Goal: Transaction & Acquisition: Book appointment/travel/reservation

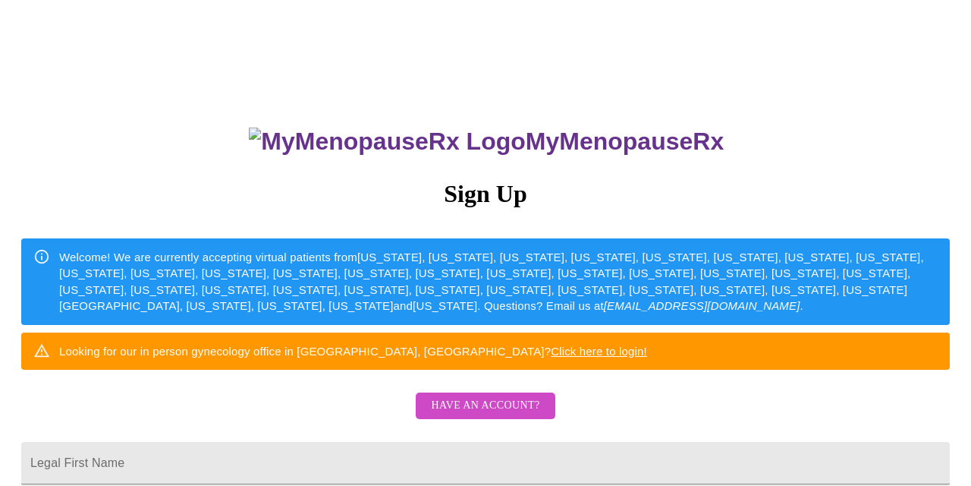
scroll to position [206, 0]
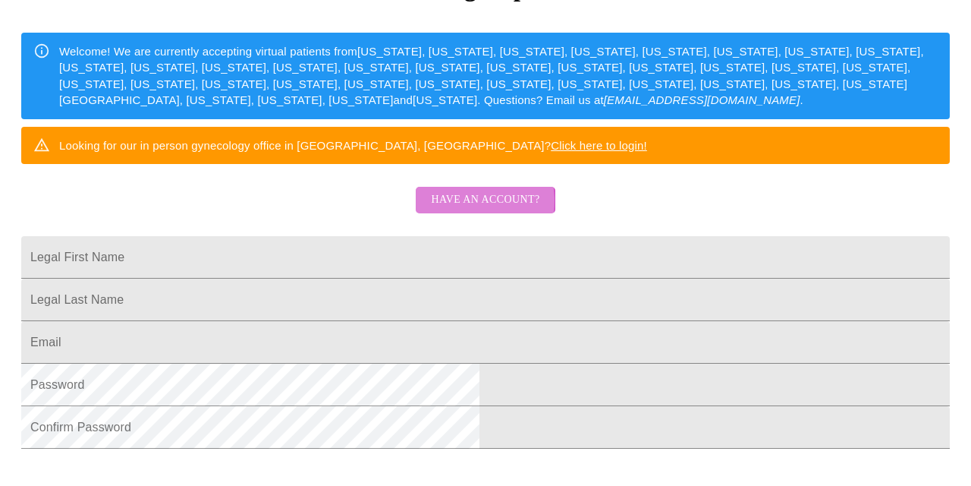
click at [456, 209] on span "Have an account?" at bounding box center [485, 199] width 108 height 19
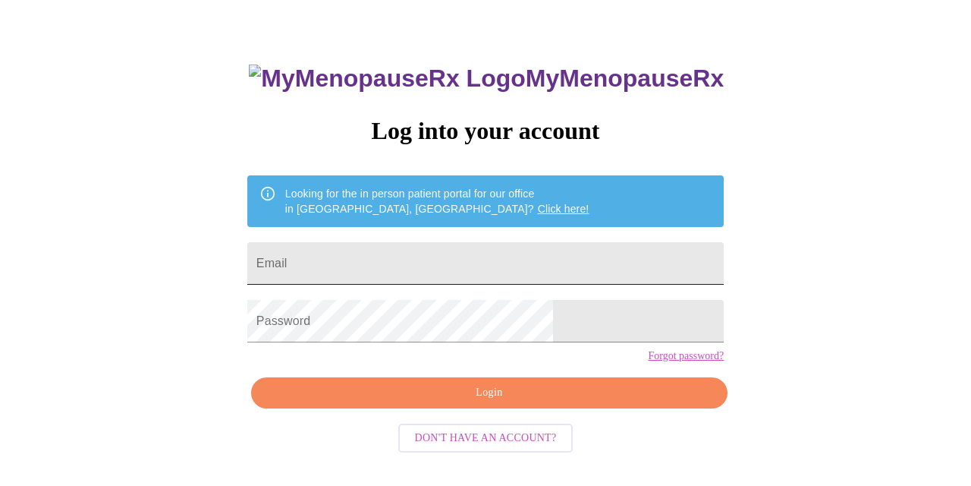
click at [435, 257] on input "Email" at bounding box center [485, 263] width 476 height 42
click at [376, 259] on input "Email" at bounding box center [485, 263] width 476 height 42
type input "debgonzalez2@comcast.net"
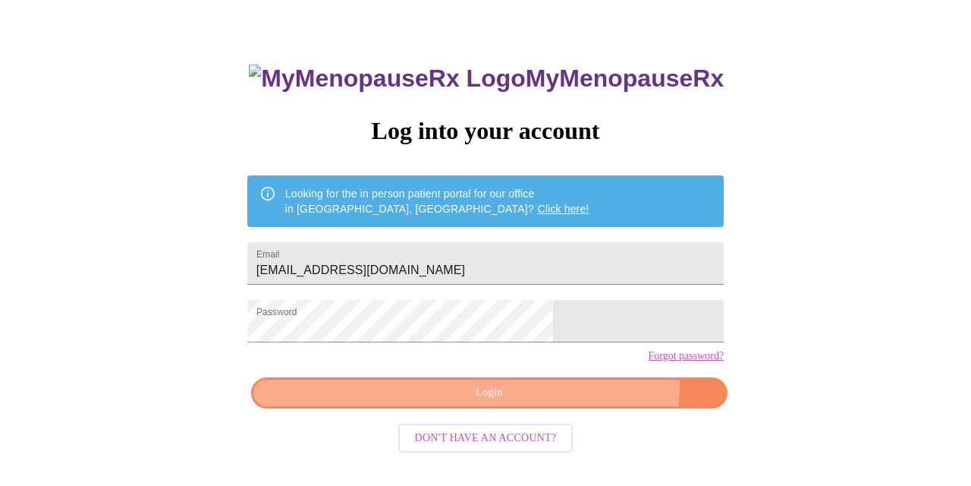
click at [551, 402] on span "Login" at bounding box center [490, 392] width 442 height 19
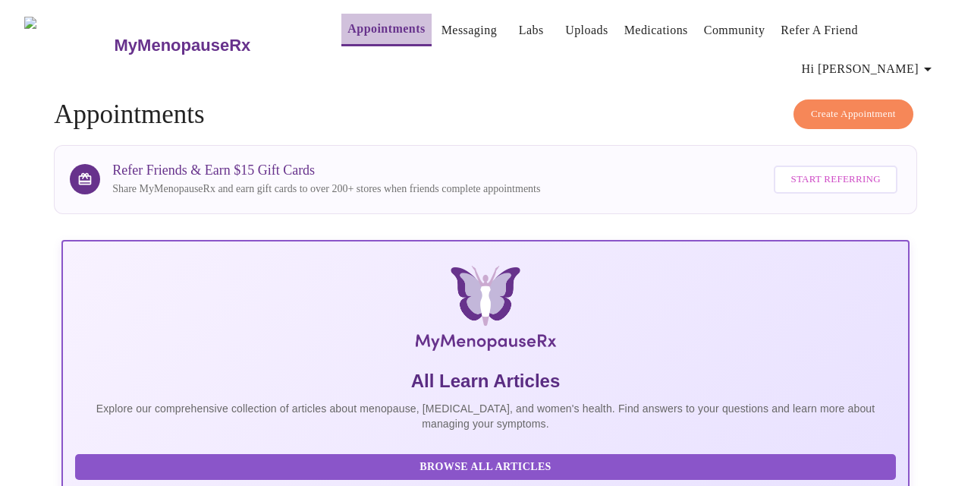
click at [369, 33] on link "Appointments" at bounding box center [385, 28] width 77 height 21
click at [581, 24] on link "Uploads" at bounding box center [586, 30] width 43 height 21
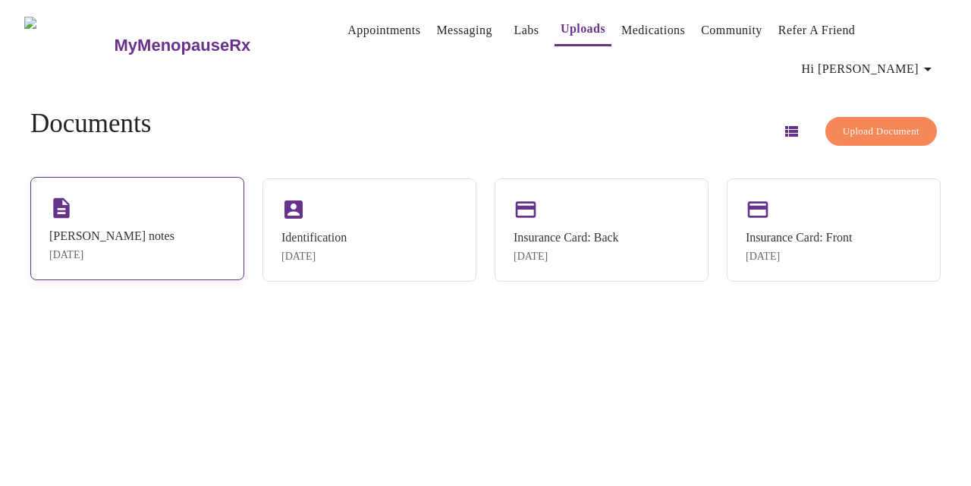
click at [176, 206] on div "Gyne Visit notes Sep 26, 2025" at bounding box center [137, 228] width 214 height 103
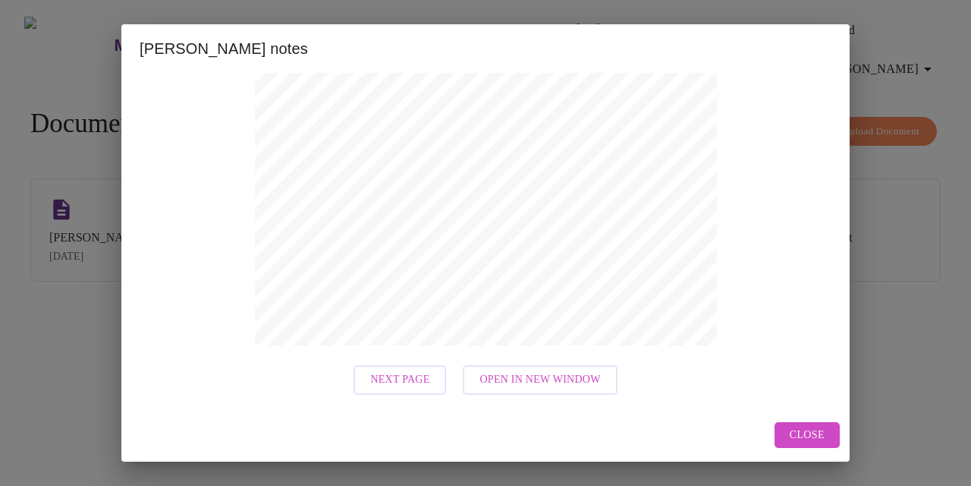
scroll to position [346, 0]
click at [423, 382] on span "Next Page" at bounding box center [399, 380] width 59 height 19
click at [448, 386] on span "Next Page" at bounding box center [467, 380] width 59 height 19
click at [449, 383] on div "Gyne Visit notes Previous Page Next Page Open in New Window Close" at bounding box center [485, 243] width 971 height 486
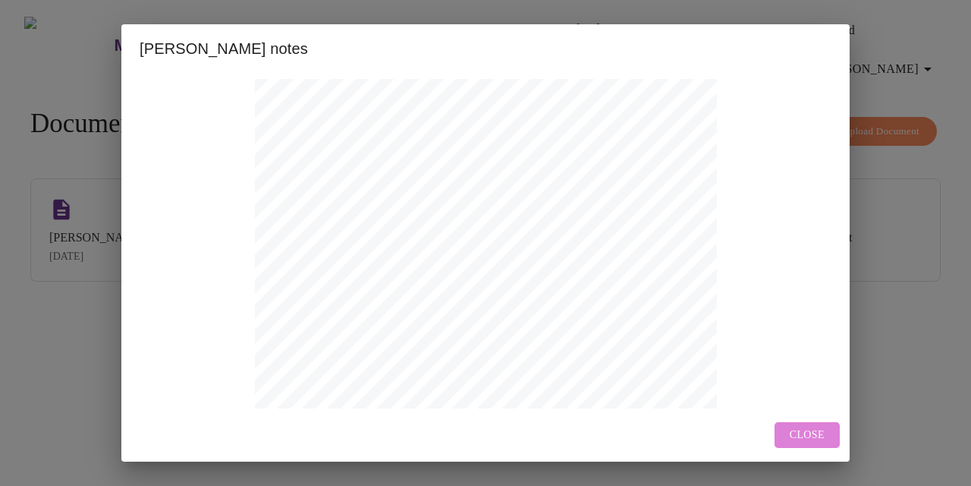
click at [794, 440] on span "Close" at bounding box center [807, 435] width 35 height 19
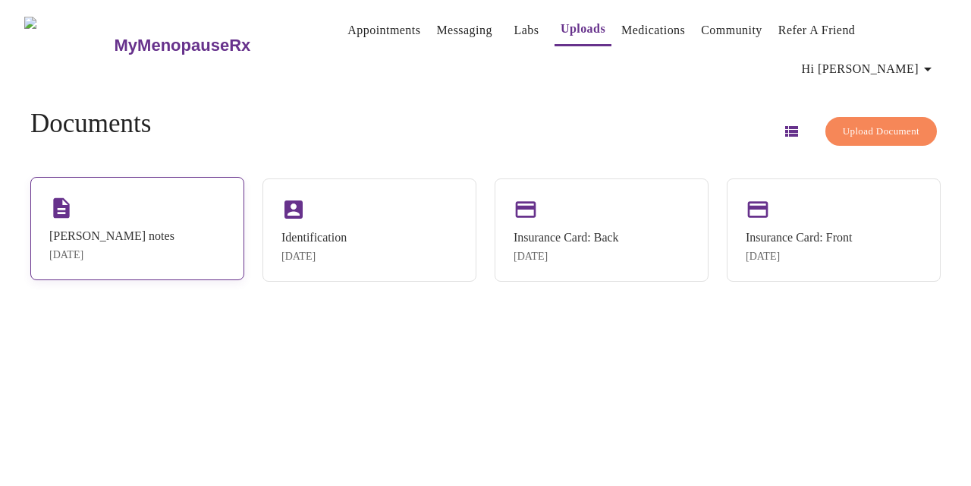
click at [203, 200] on div "Gyne Visit notes Sep 26, 2025" at bounding box center [137, 228] width 214 height 103
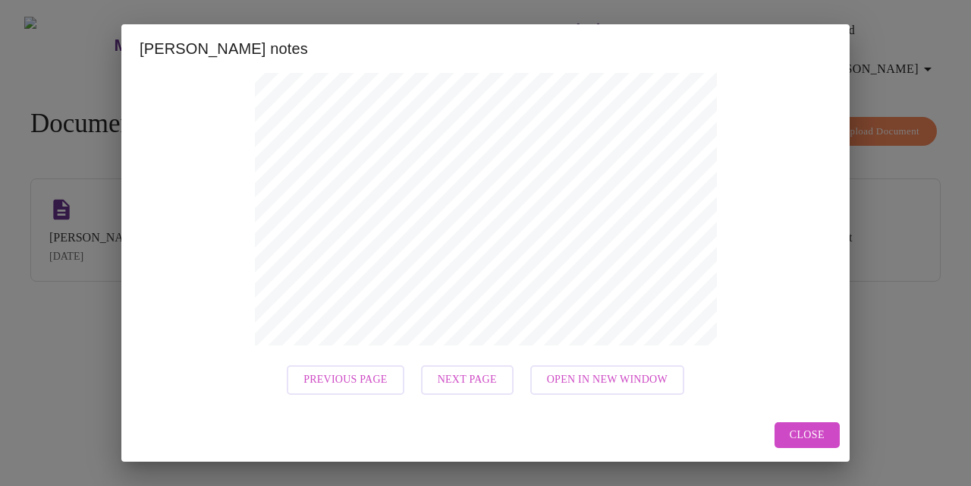
scroll to position [346, 0]
click at [617, 390] on button "Open in New Window" at bounding box center [607, 381] width 154 height 30
click at [803, 438] on span "Close" at bounding box center [807, 435] width 35 height 19
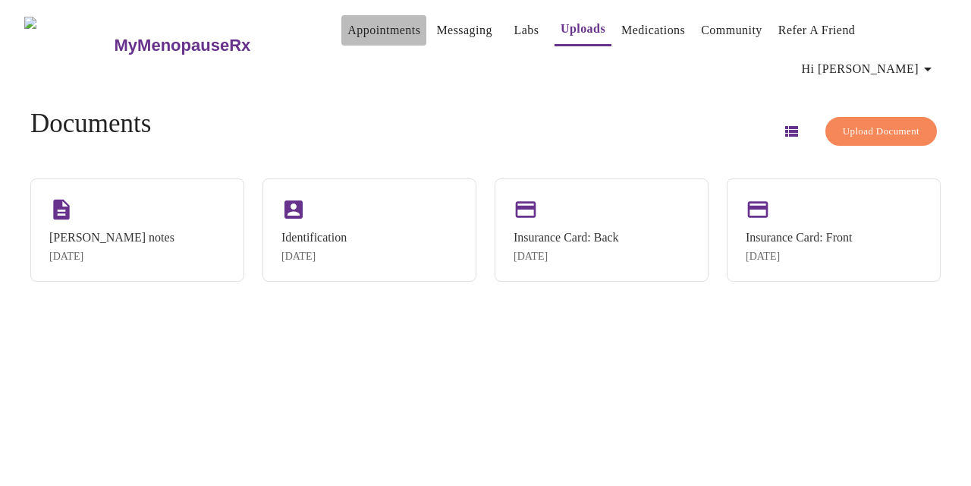
click at [366, 31] on link "Appointments" at bounding box center [383, 30] width 73 height 21
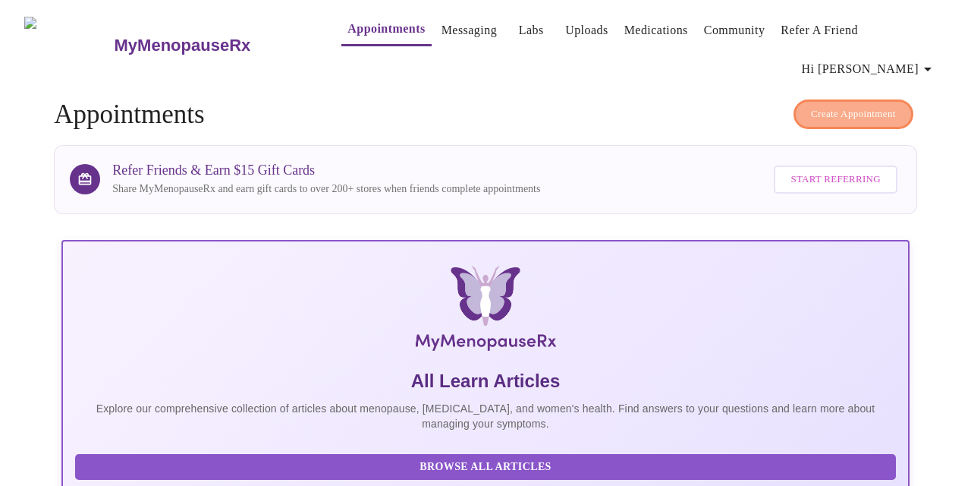
click at [838, 99] on button "Create Appointment" at bounding box center [854, 114] width 120 height 30
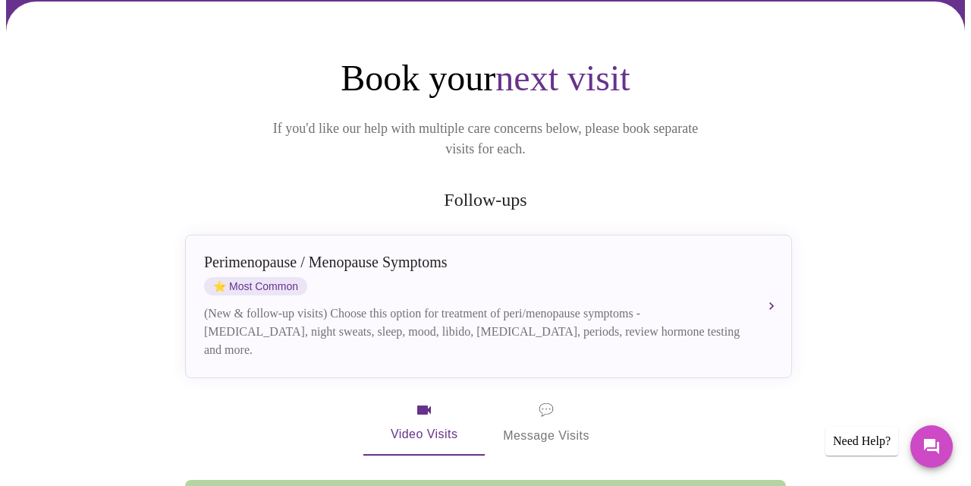
scroll to position [146, 0]
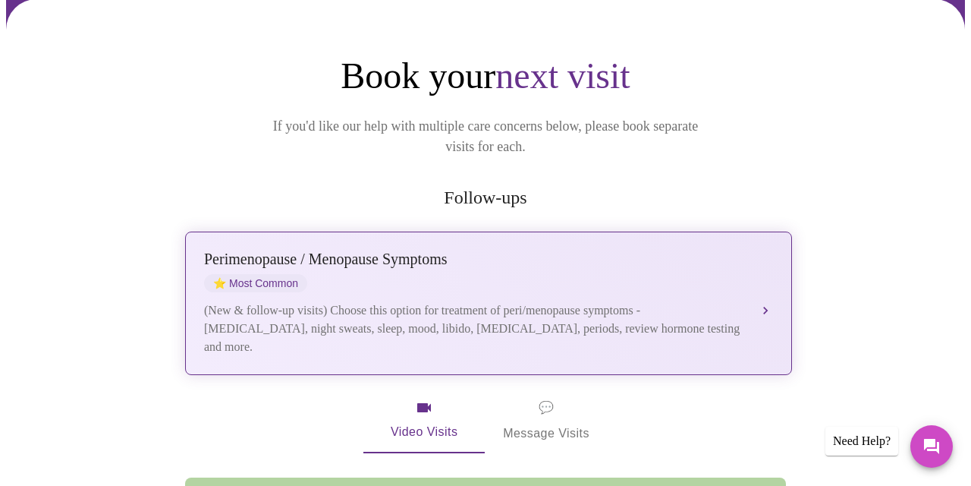
click at [676, 250] on div "Perimenopause / Menopause Symptoms ⭐ Most Common" at bounding box center [473, 271] width 539 height 42
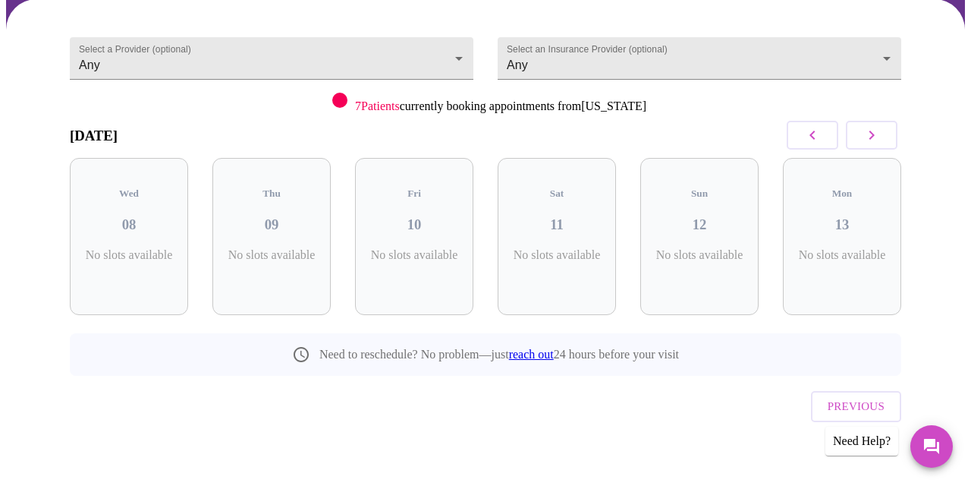
scroll to position [111, 0]
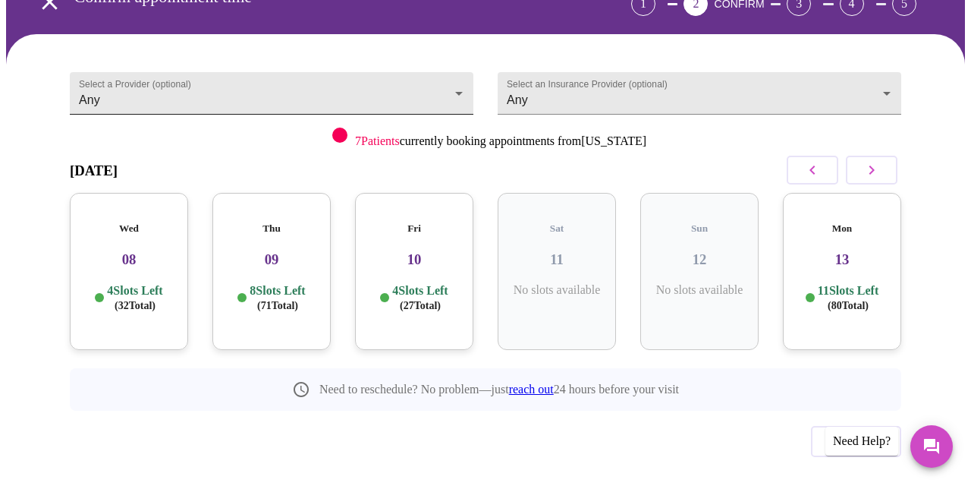
click at [457, 61] on body "MyMenopauseRx Appointments Messaging Labs Uploads Medications Community Refer a…" at bounding box center [485, 213] width 959 height 637
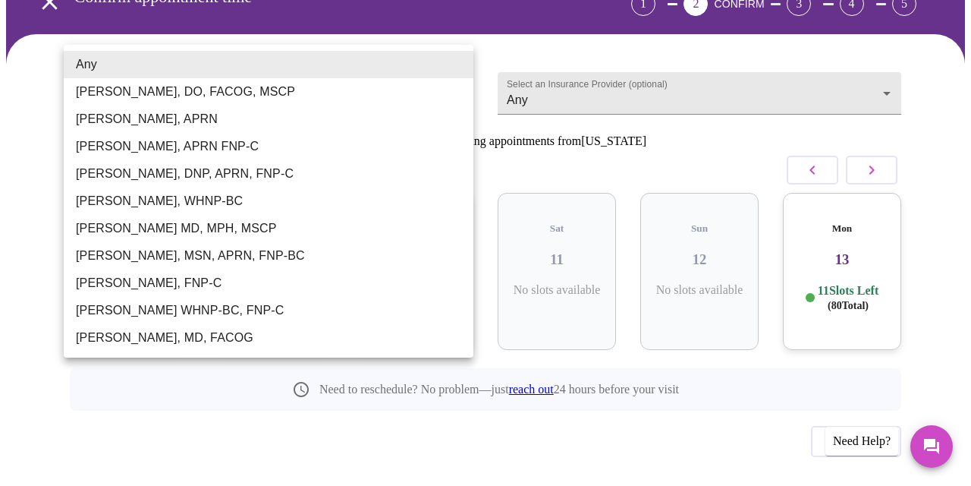
click at [281, 118] on li "Emilie McLain, APRN" at bounding box center [269, 118] width 410 height 27
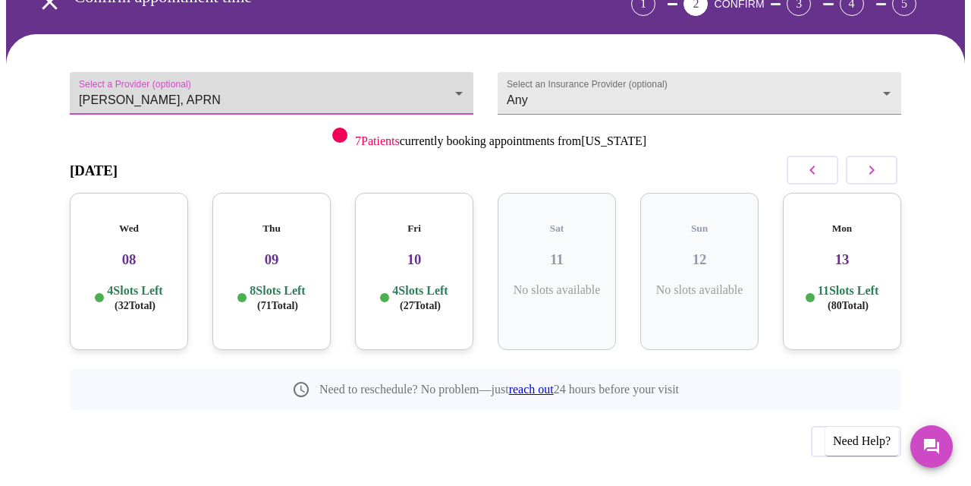
type input "Emilie McLain, APRN"
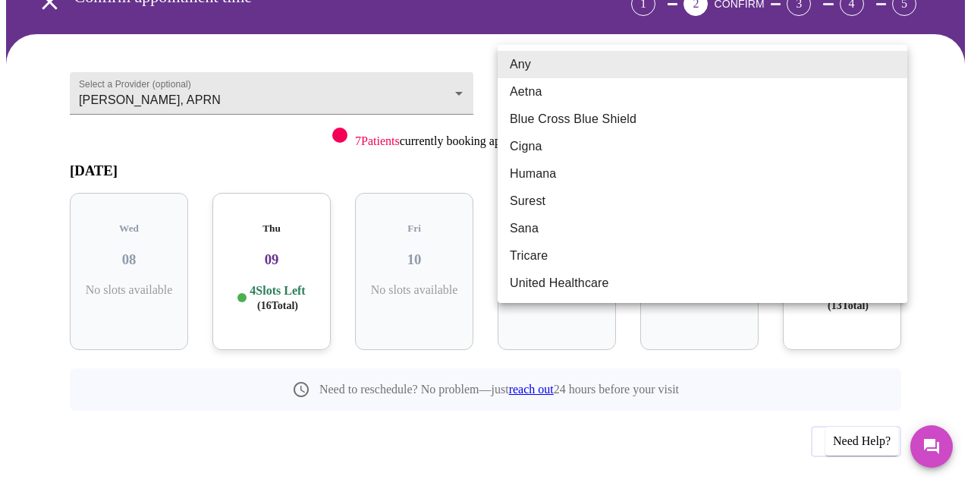
click at [524, 64] on body "MyMenopauseRx Appointments Messaging Labs Uploads Medications Community Refer a…" at bounding box center [485, 213] width 959 height 637
click at [529, 114] on li "Blue Cross Blue Shield" at bounding box center [703, 118] width 410 height 27
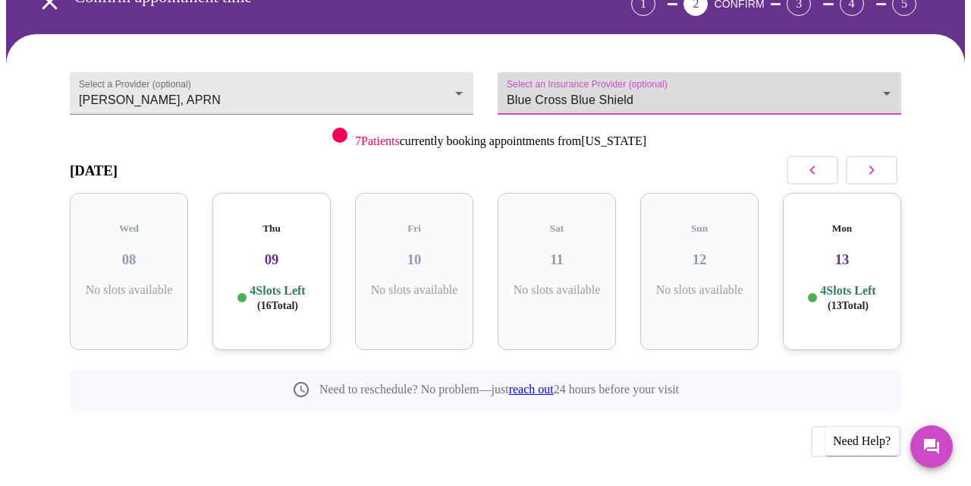
type input "Blue Cross Blue Shield"
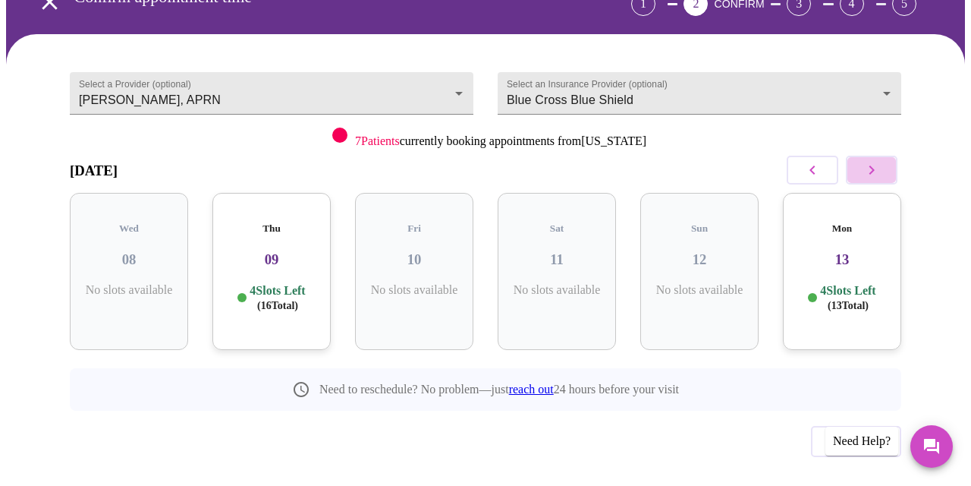
click at [881, 161] on icon "button" at bounding box center [872, 170] width 18 height 18
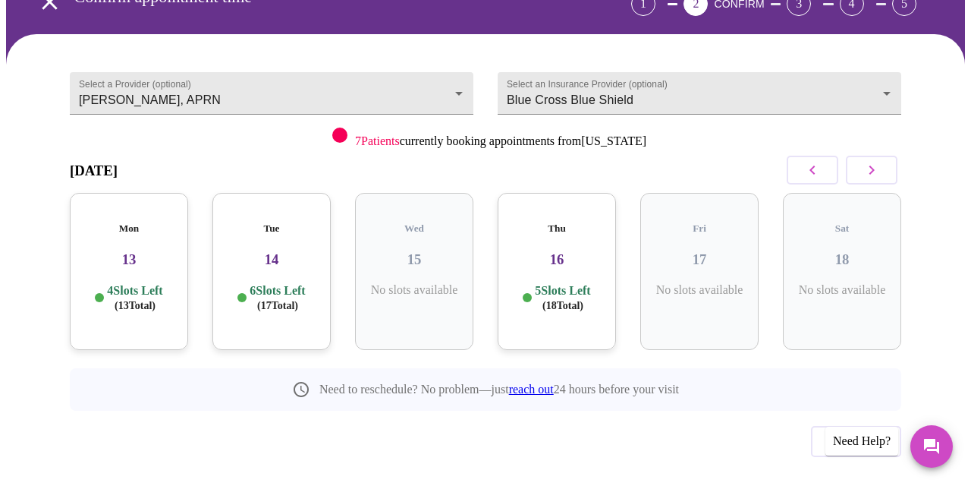
click at [881, 161] on icon "button" at bounding box center [872, 170] width 18 height 18
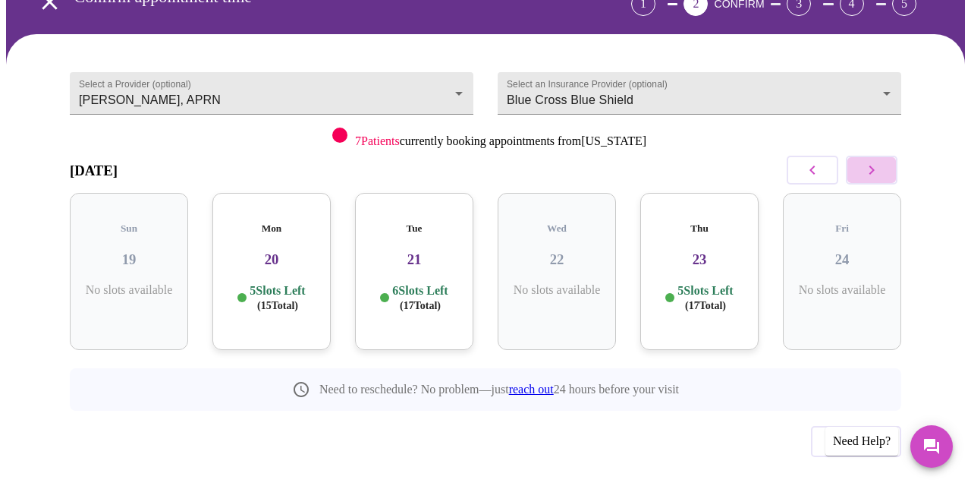
click at [881, 161] on icon "button" at bounding box center [872, 170] width 18 height 18
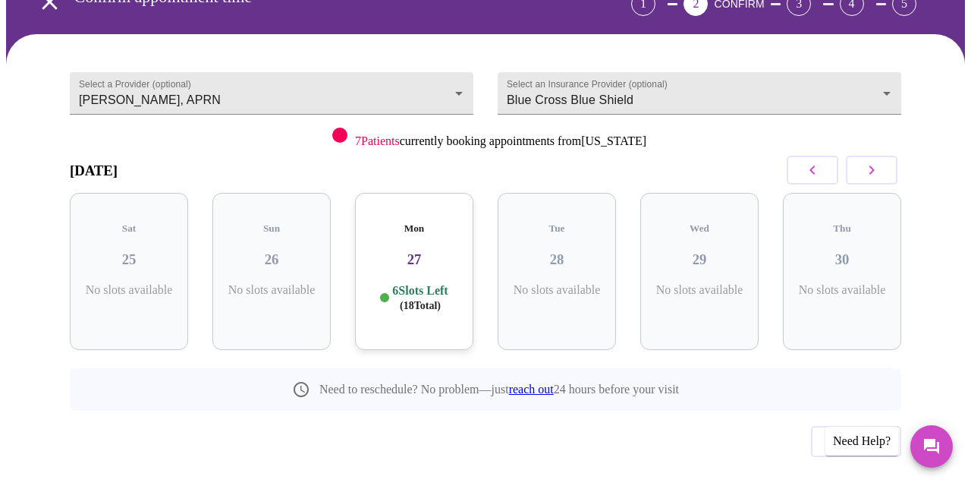
click at [881, 161] on icon "button" at bounding box center [872, 170] width 18 height 18
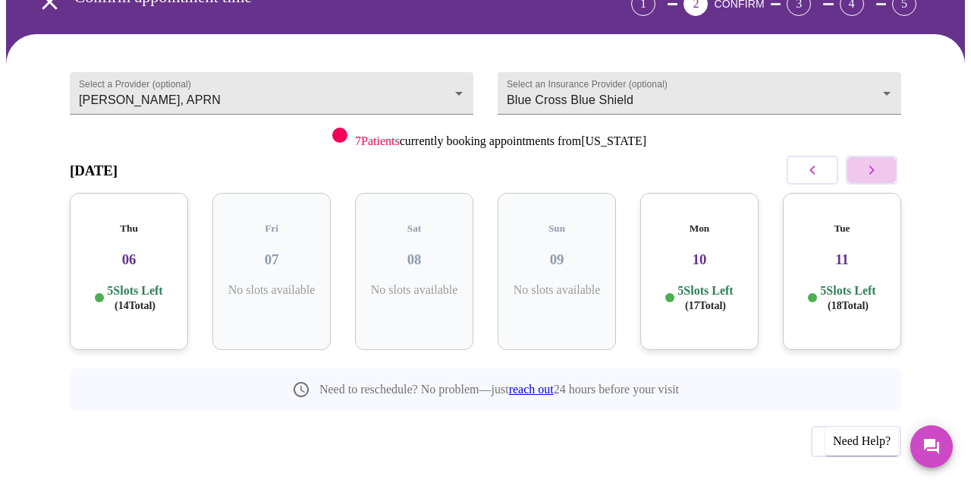
click at [881, 161] on icon "button" at bounding box center [872, 170] width 18 height 18
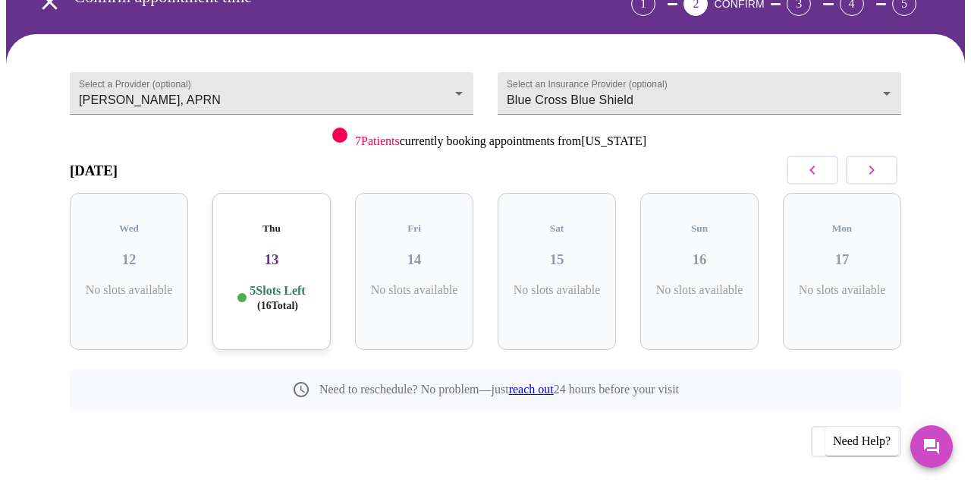
click at [881, 161] on icon "button" at bounding box center [872, 170] width 18 height 18
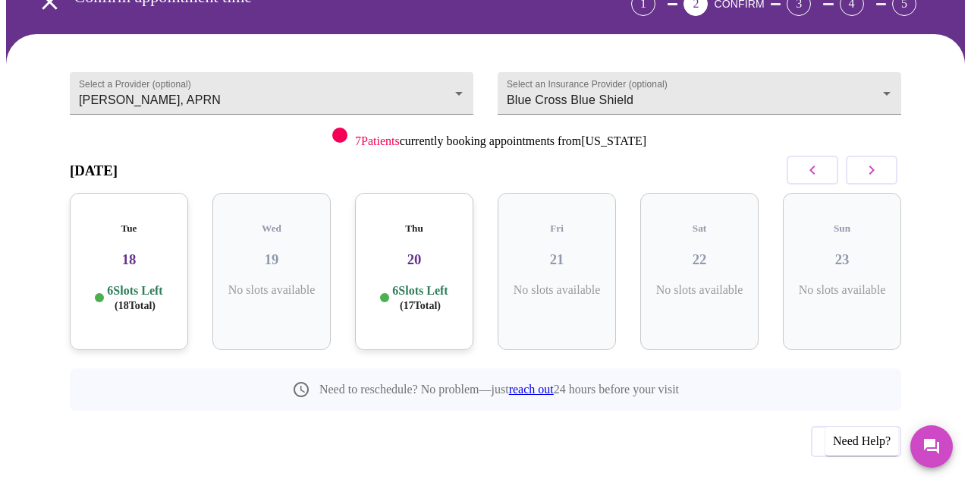
click at [881, 161] on icon "button" at bounding box center [872, 170] width 18 height 18
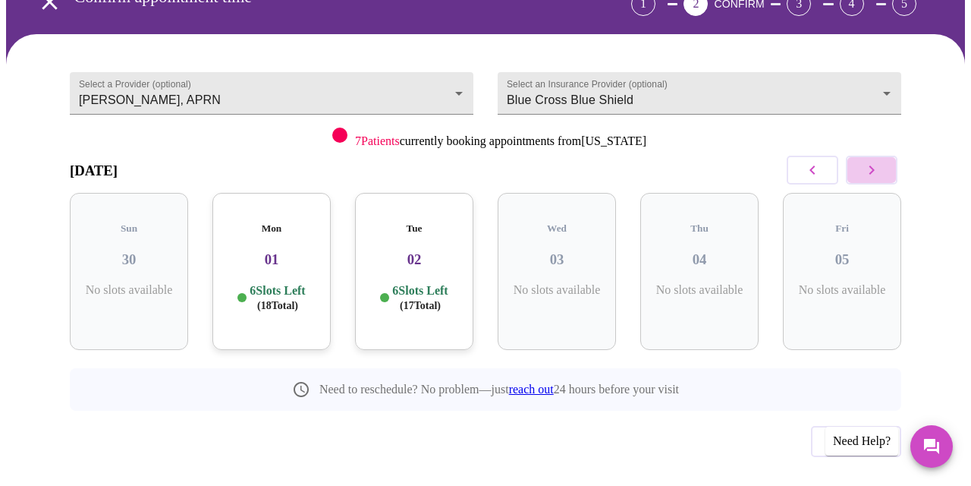
click at [881, 161] on icon "button" at bounding box center [872, 170] width 18 height 18
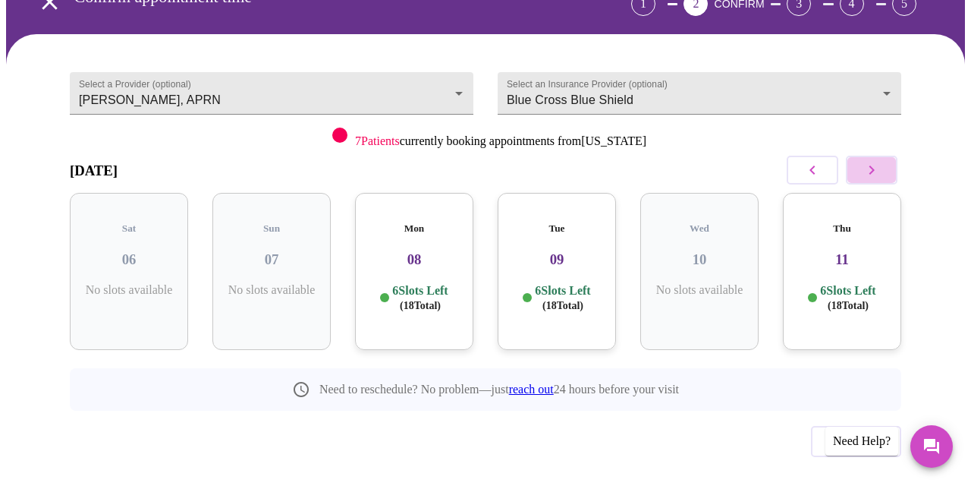
click at [881, 161] on icon "button" at bounding box center [872, 170] width 18 height 18
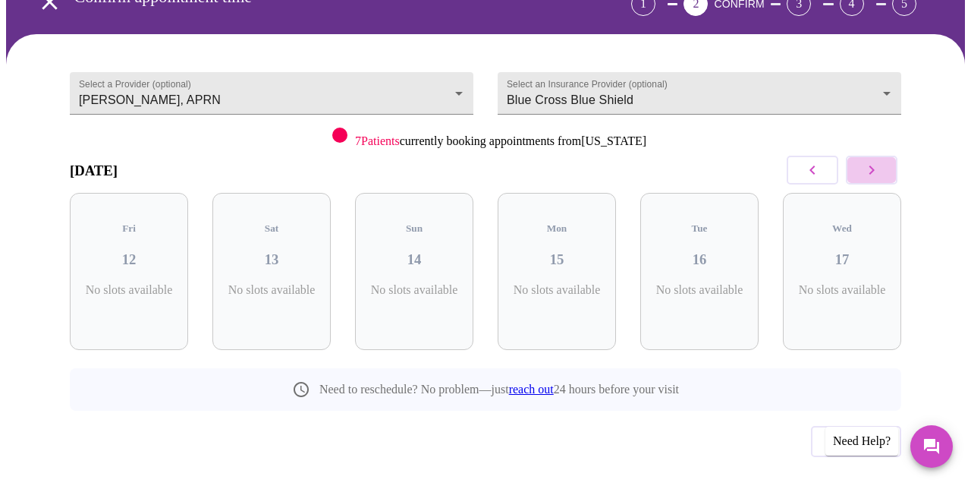
click at [881, 161] on icon "button" at bounding box center [872, 170] width 18 height 18
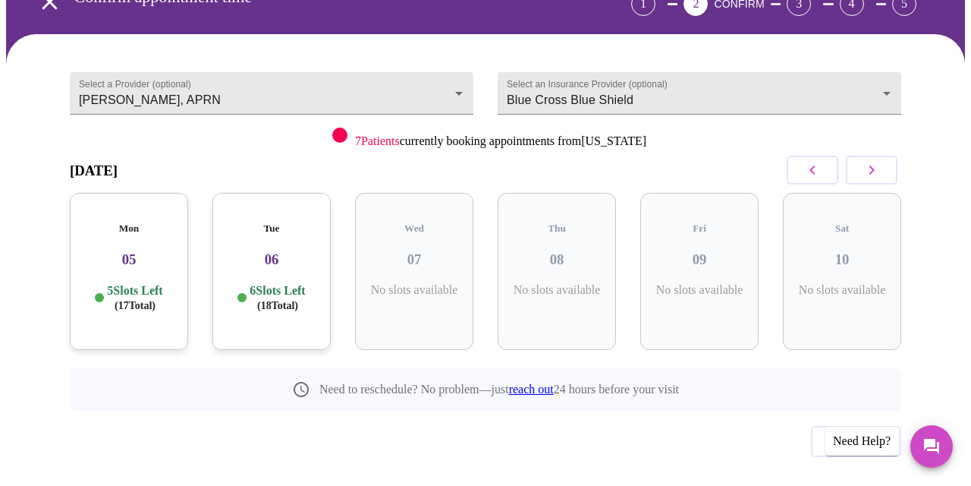
click at [881, 161] on icon "button" at bounding box center [872, 170] width 18 height 18
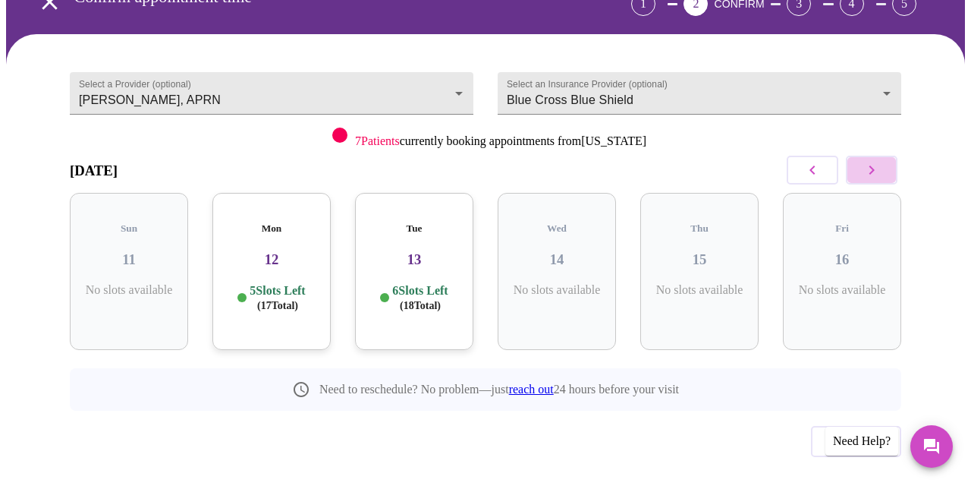
click at [881, 161] on icon "button" at bounding box center [872, 170] width 18 height 18
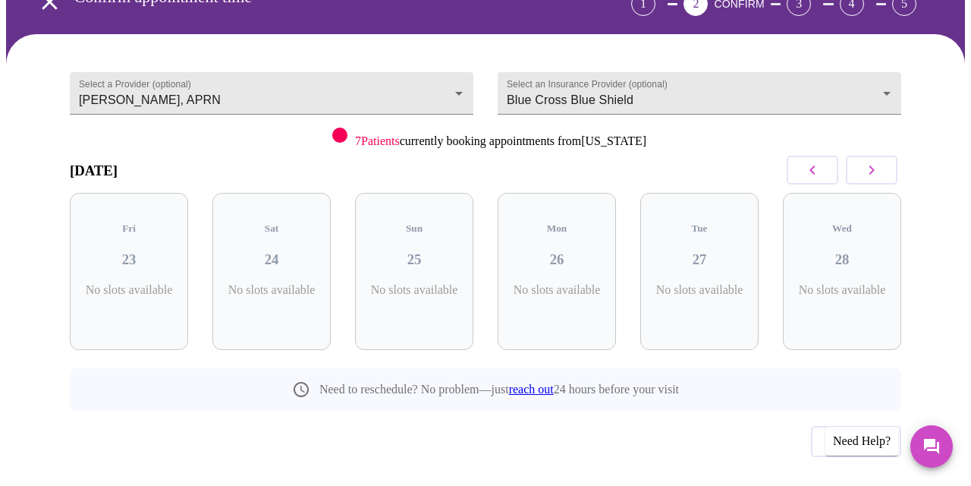
click at [881, 161] on icon "button" at bounding box center [872, 170] width 18 height 18
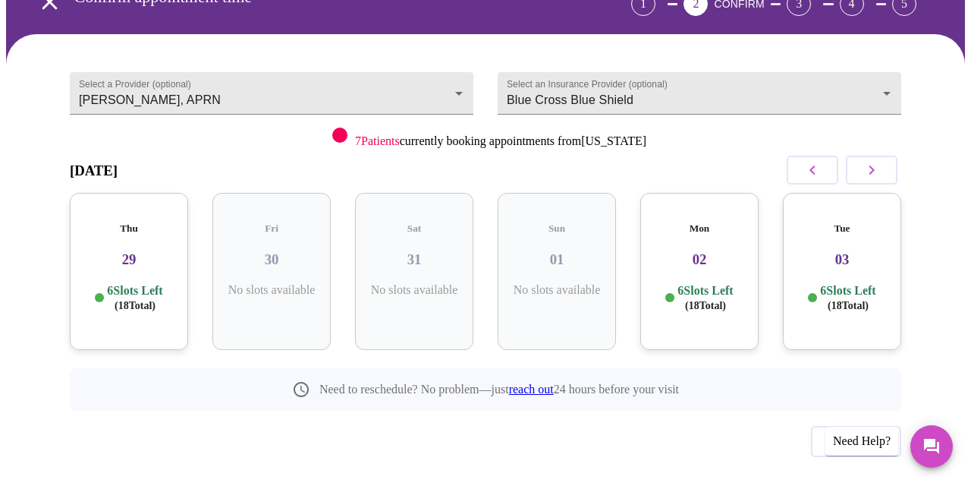
click at [881, 161] on icon "button" at bounding box center [872, 170] width 18 height 18
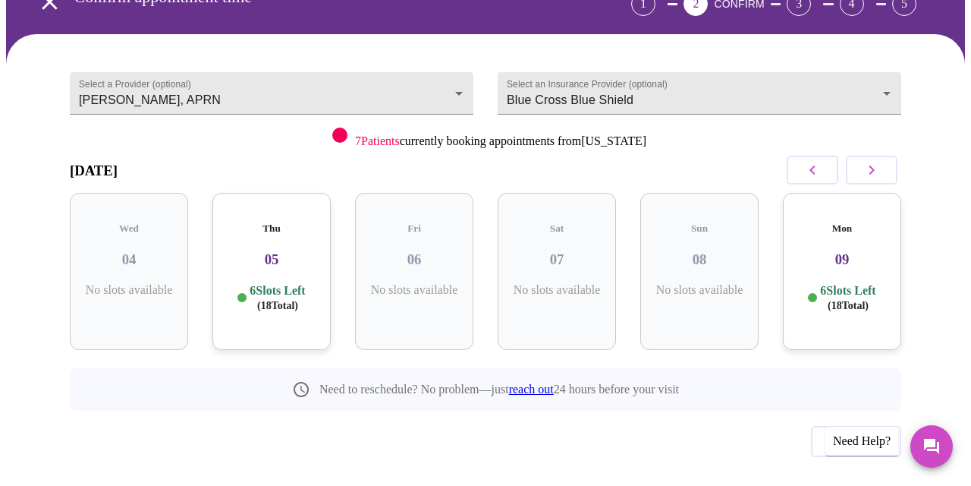
click at [891, 156] on button "button" at bounding box center [872, 170] width 52 height 29
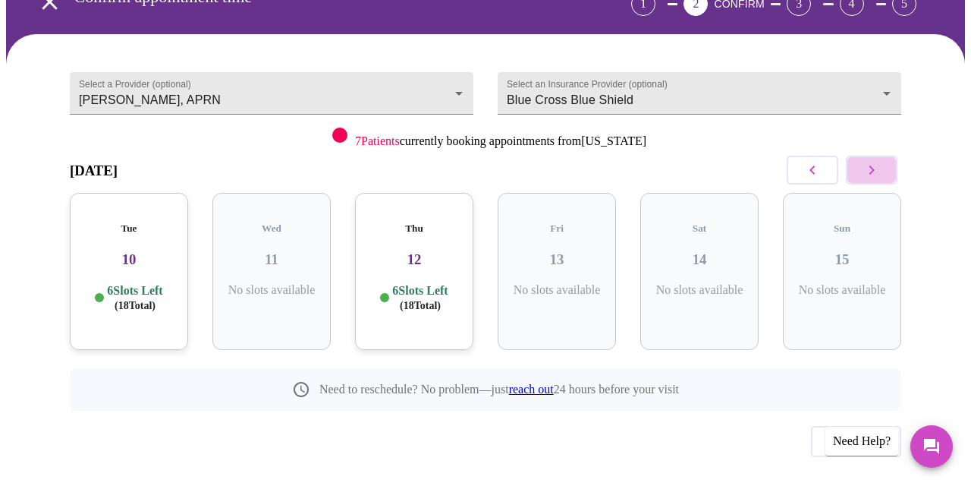
click at [881, 161] on icon "button" at bounding box center [872, 170] width 18 height 18
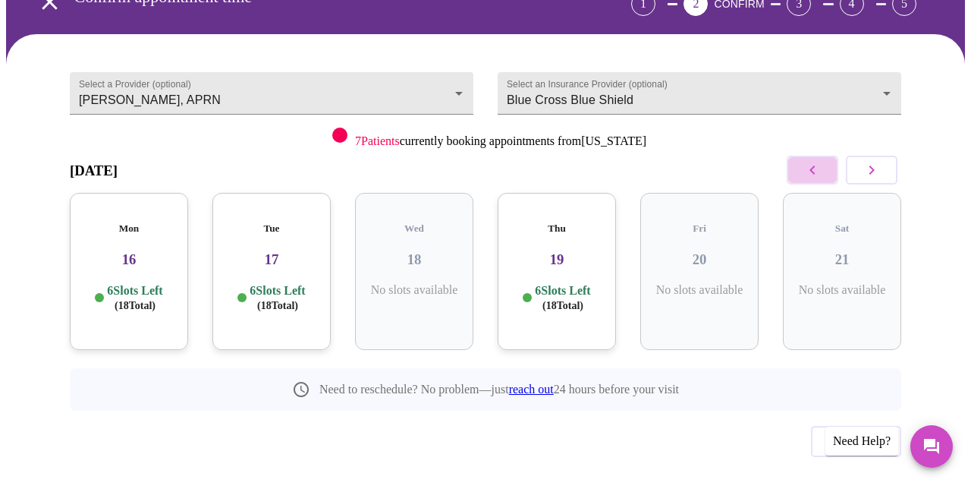
click at [828, 156] on button "button" at bounding box center [813, 170] width 52 height 29
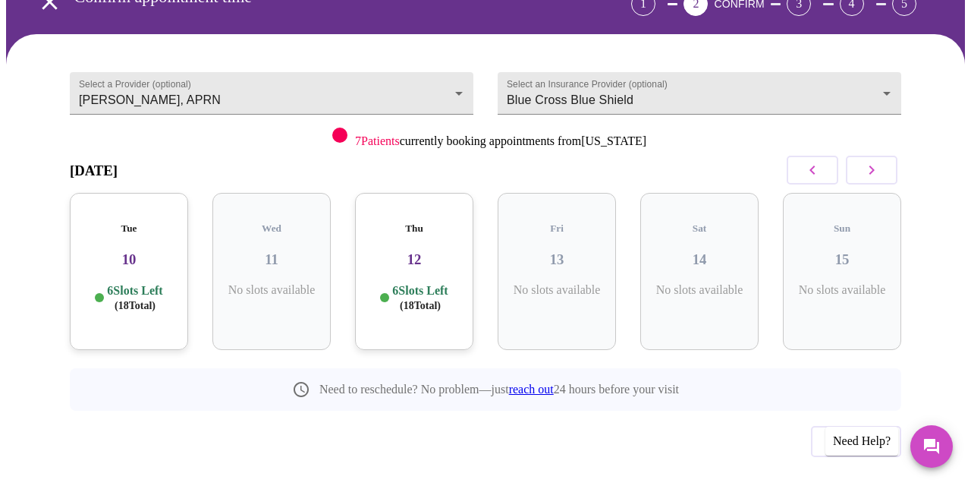
click at [133, 251] on h3 "10" at bounding box center [129, 259] width 94 height 17
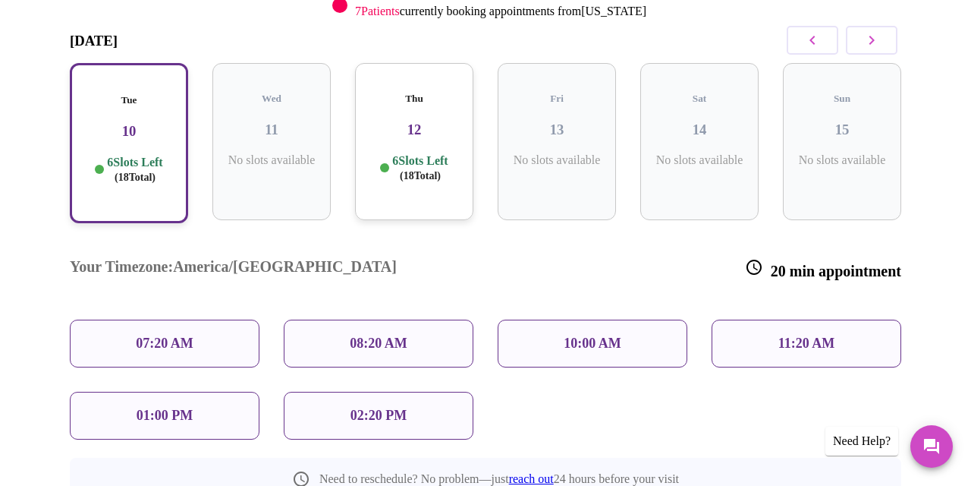
scroll to position [241, 0]
click at [788, 335] on p "11:20 AM" at bounding box center [806, 343] width 57 height 16
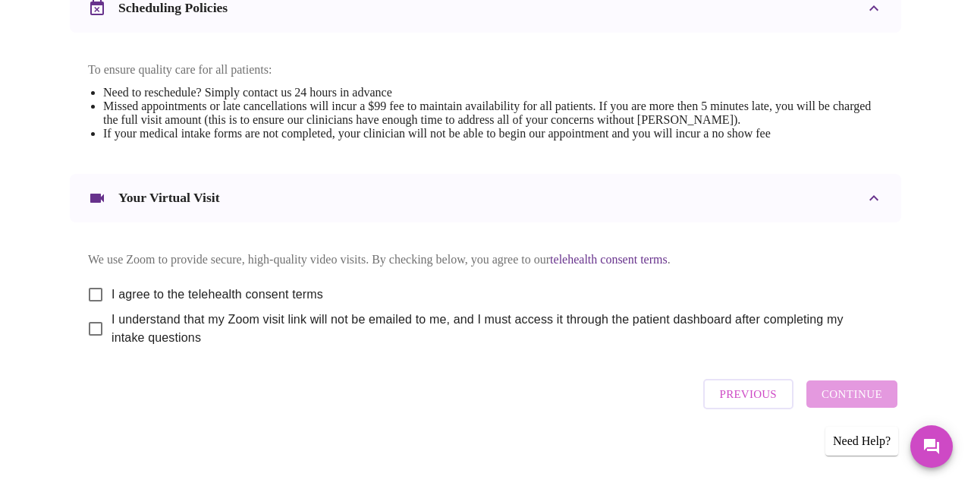
scroll to position [618, 0]
click at [88, 281] on input "I agree to the telehealth consent terms" at bounding box center [96, 295] width 32 height 32
checkbox input "true"
click at [90, 325] on input "I understand that my Zoom visit link will not be emailed to me, and I must acce…" at bounding box center [96, 329] width 32 height 32
checkbox input "true"
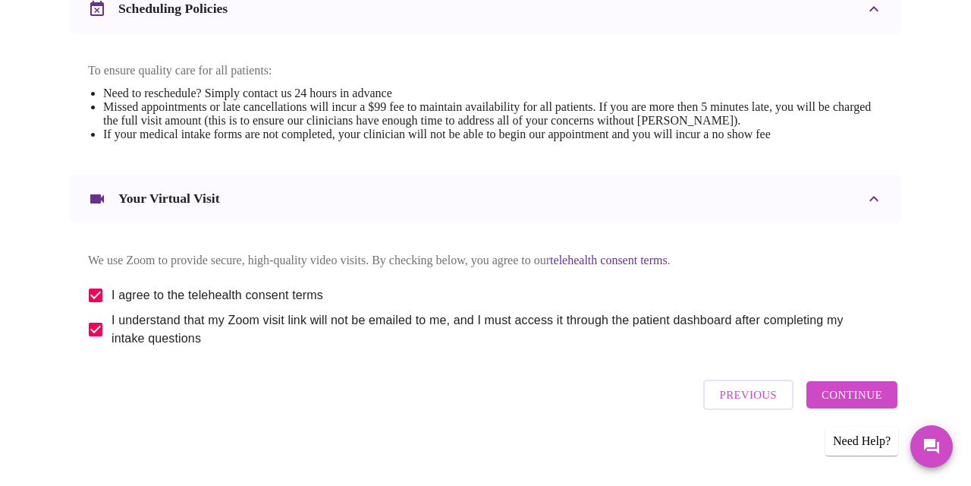
click at [858, 390] on span "Continue" at bounding box center [852, 395] width 61 height 20
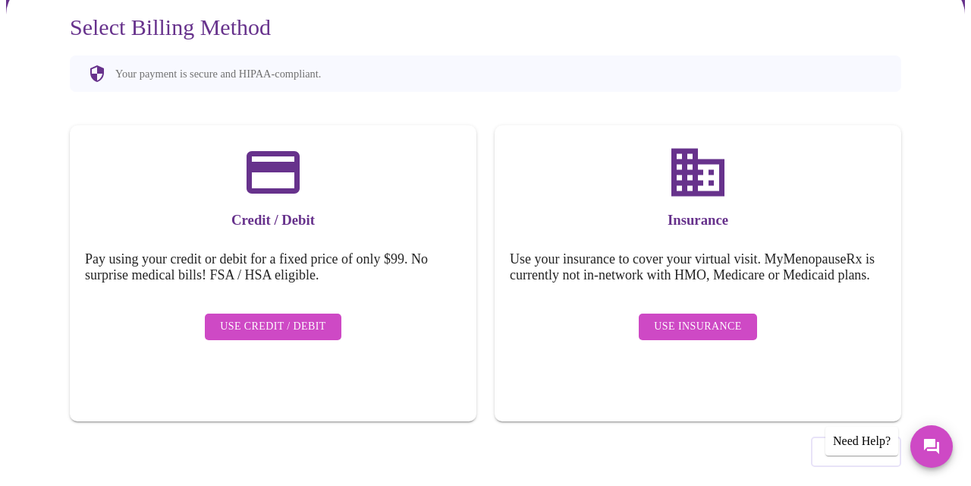
scroll to position [160, 0]
click at [716, 318] on span "Use Insurance" at bounding box center [697, 327] width 87 height 19
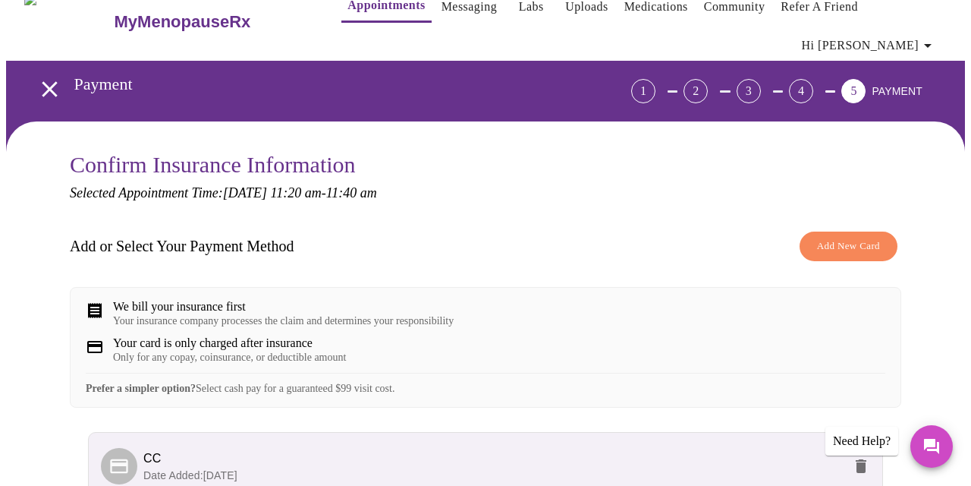
scroll to position [24, 0]
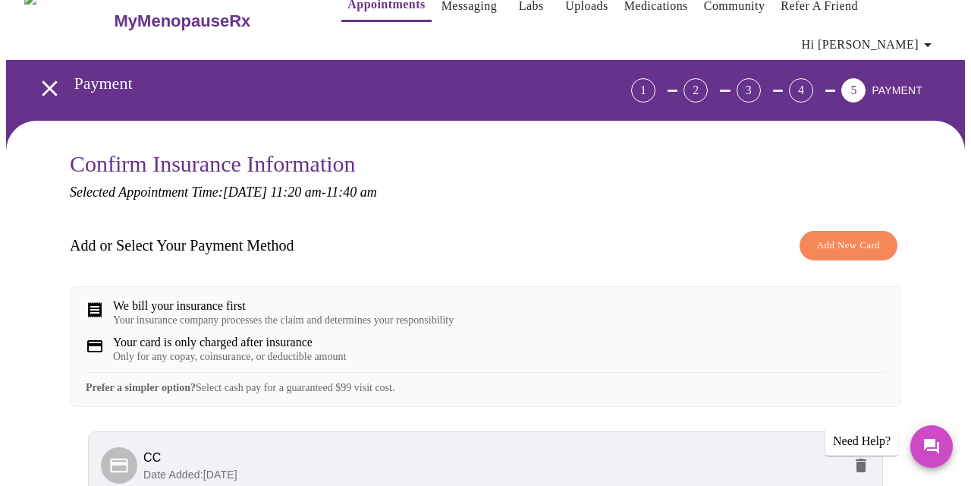
click at [537, 299] on div "We bill your insurance first Your insurance company processes the claim and det…" at bounding box center [486, 312] width 800 height 27
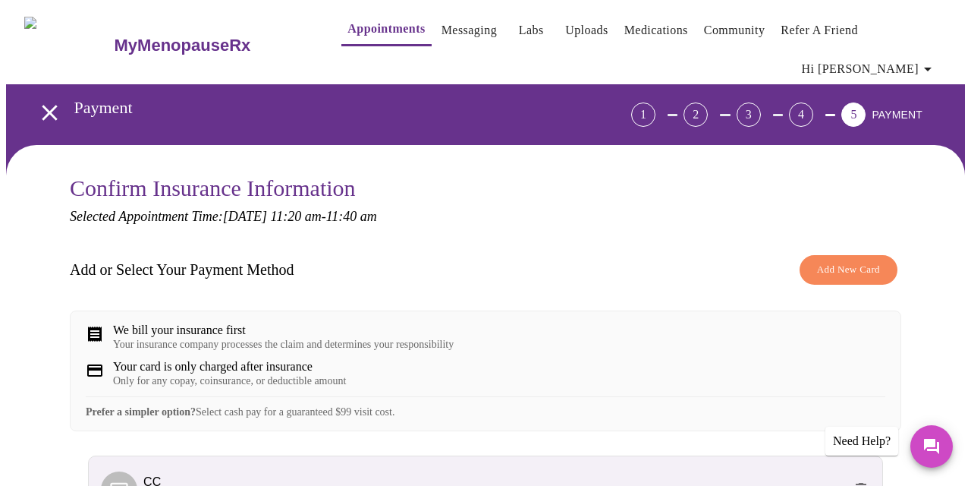
scroll to position [0, 0]
click at [838, 261] on span "Add New Card" at bounding box center [848, 269] width 63 height 17
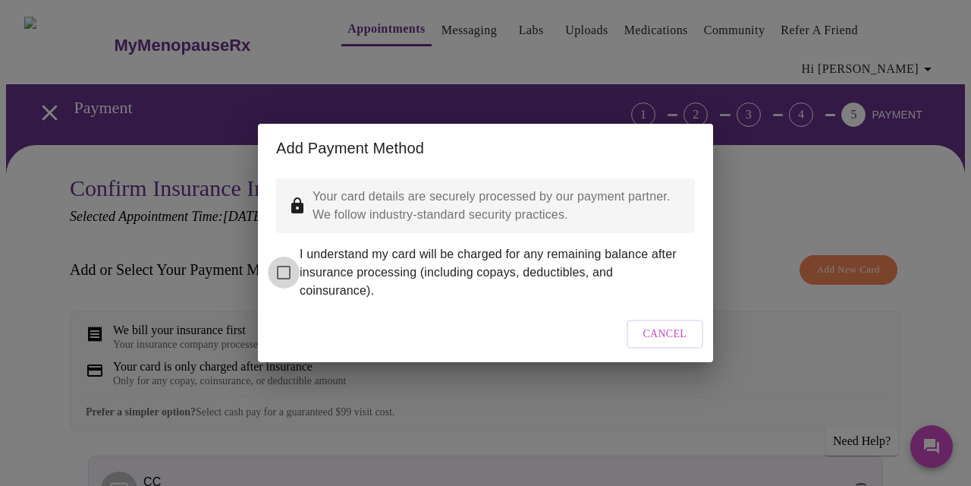
click at [281, 263] on input "I understand my card will be charged for any remaining balance after insurance …" at bounding box center [284, 272] width 32 height 32
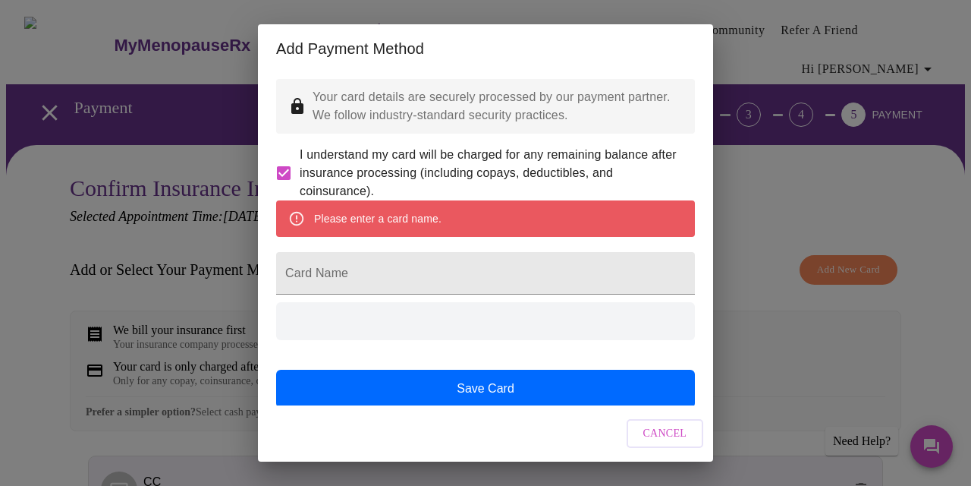
click at [660, 427] on span "Cancel" at bounding box center [665, 433] width 44 height 19
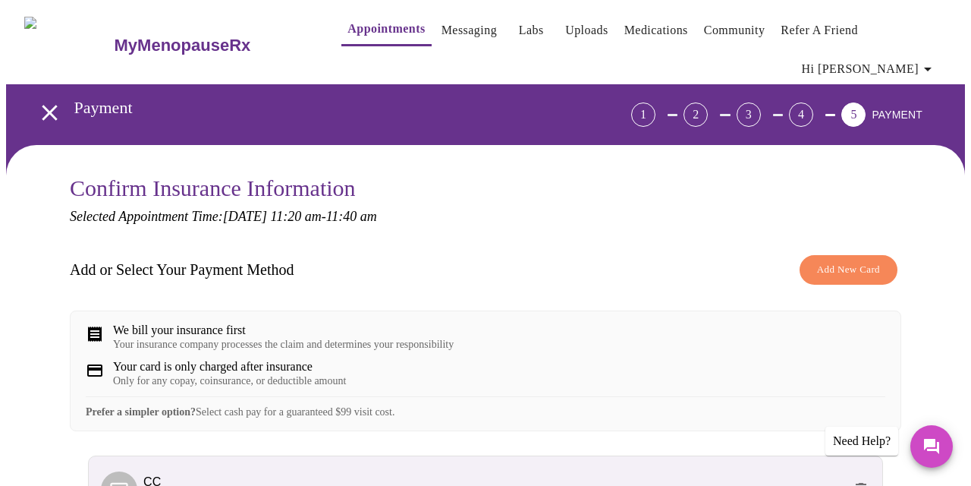
click at [664, 434] on span "Cancel" at bounding box center [665, 433] width 44 height 19
click at [287, 176] on input "I understand my card will be charged for any remaining balance after insurance …" at bounding box center [284, 173] width 32 height 32
checkbox input "false"
click at [667, 426] on div "Add Payment Method Your card details are securely processed by our payment part…" at bounding box center [485, 243] width 971 height 486
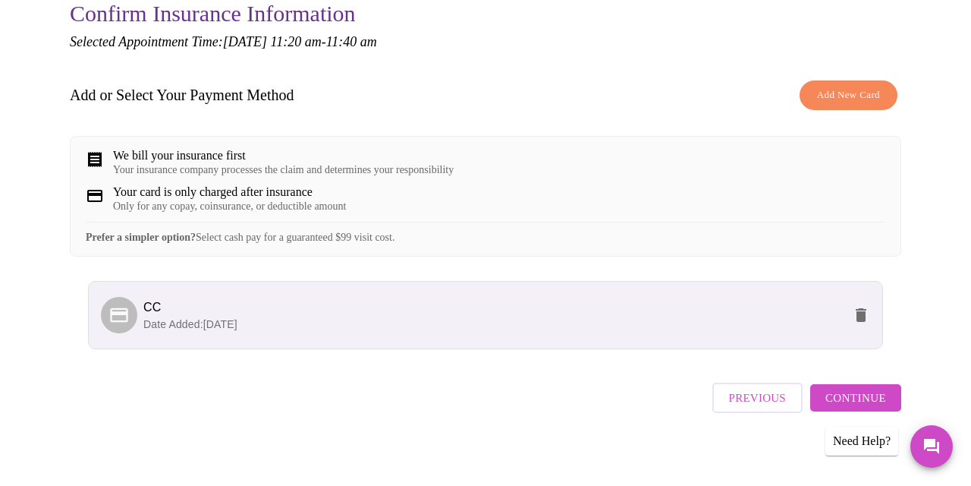
scroll to position [174, 0]
click at [857, 400] on span "Continue" at bounding box center [855, 398] width 61 height 20
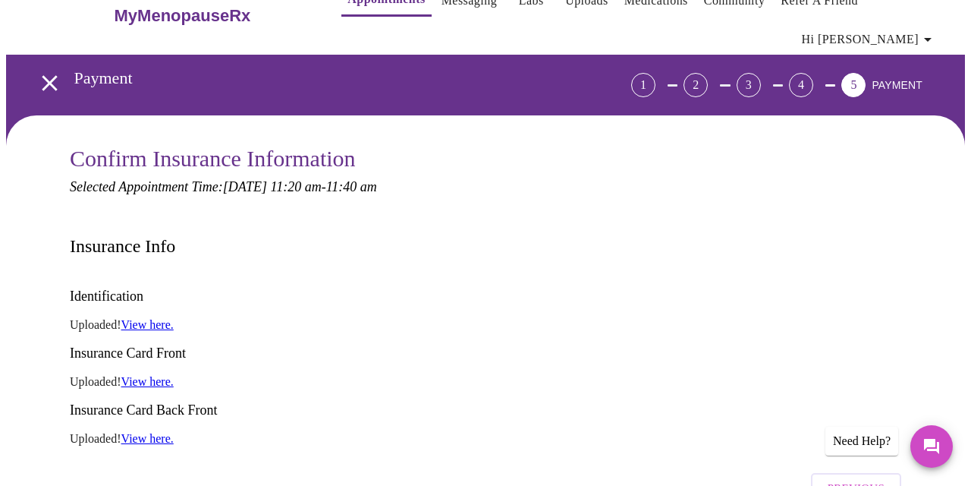
scroll to position [27, 0]
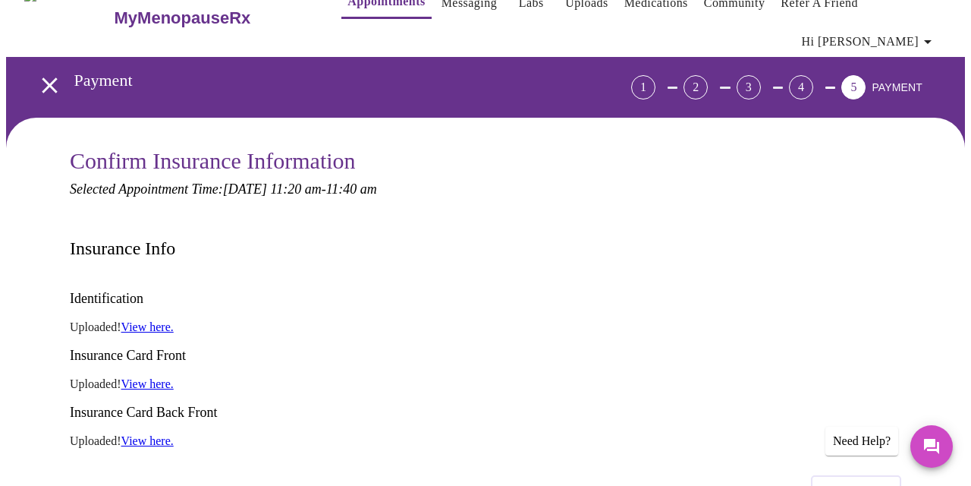
click at [157, 377] on link "View here." at bounding box center [147, 383] width 52 height 13
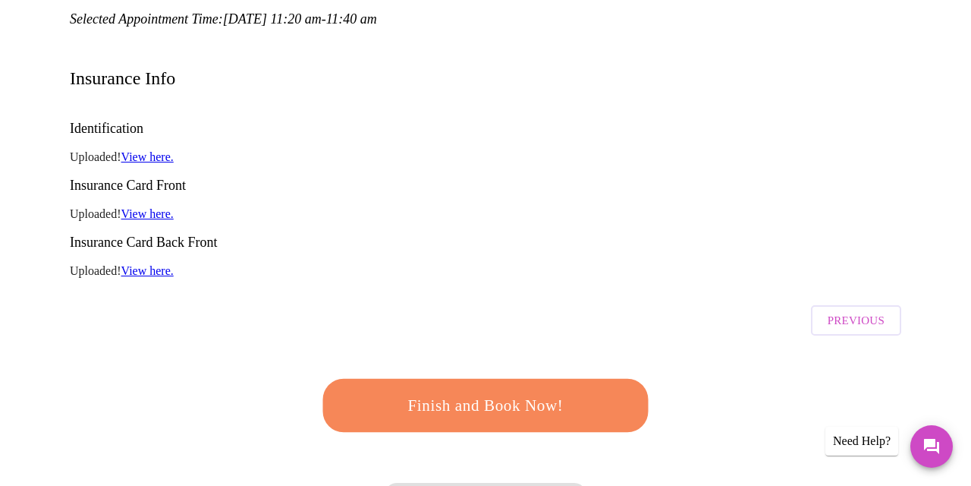
scroll to position [204, 0]
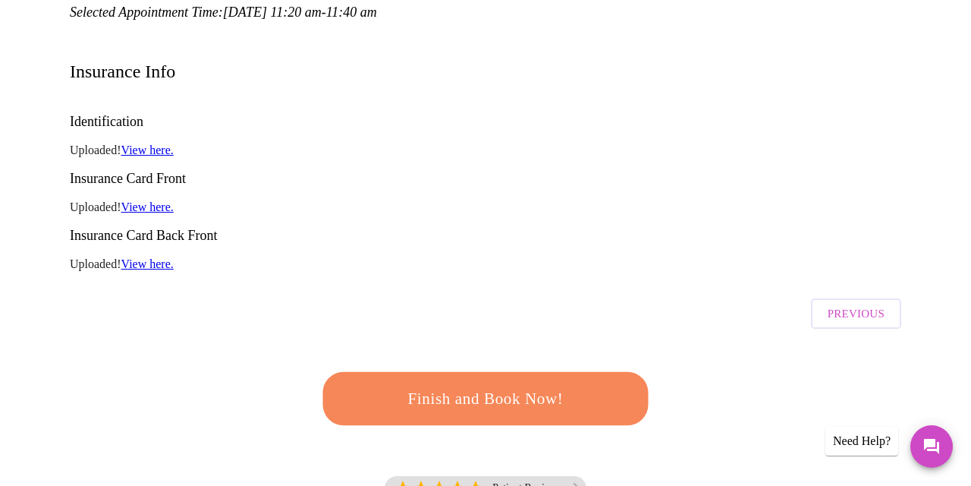
click at [369, 385] on span "Finish and Book Now!" at bounding box center [485, 399] width 281 height 28
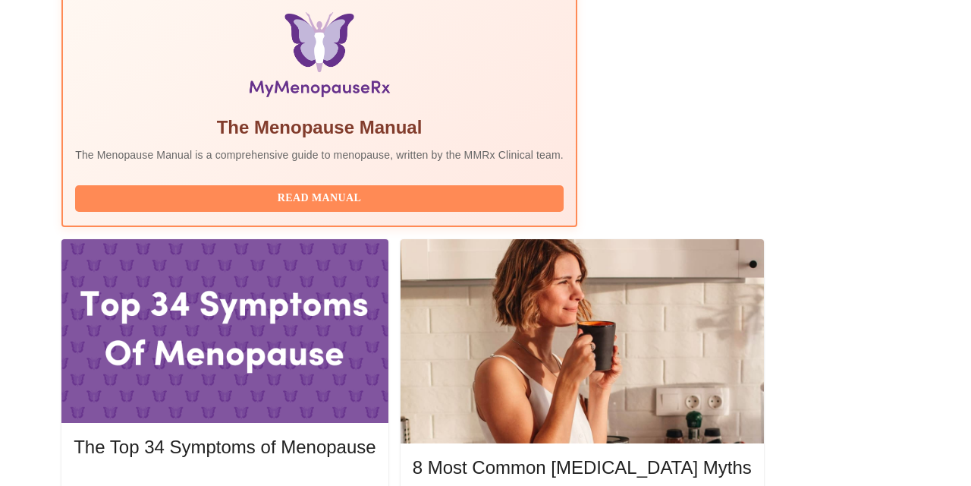
scroll to position [520, 0]
